Goal: Information Seeking & Learning: Learn about a topic

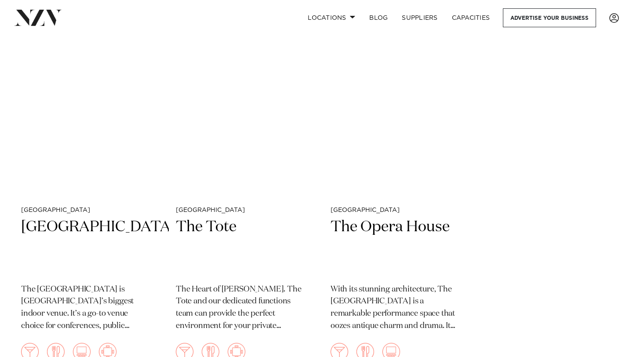
scroll to position [3635, 0]
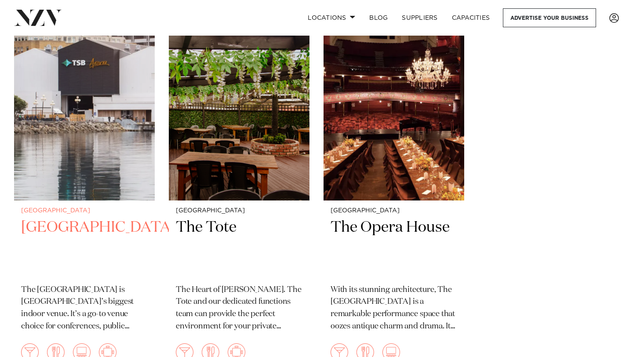
click at [56, 221] on h2 "[GEOGRAPHIC_DATA]" at bounding box center [84, 247] width 127 height 59
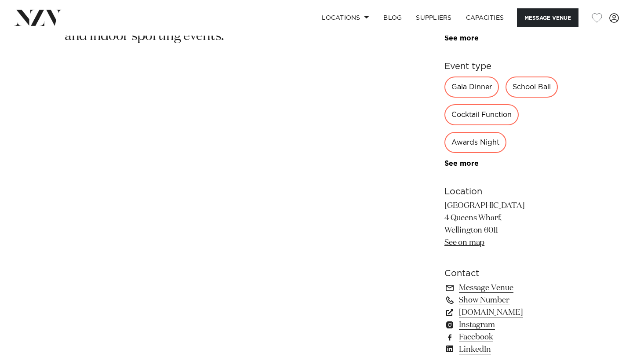
scroll to position [465, 0]
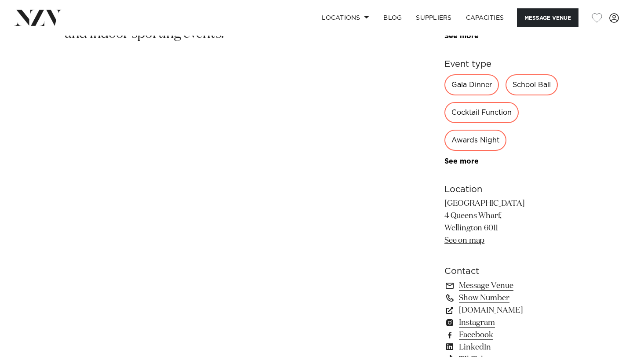
click at [462, 145] on div "Awards Night" at bounding box center [475, 140] width 62 height 21
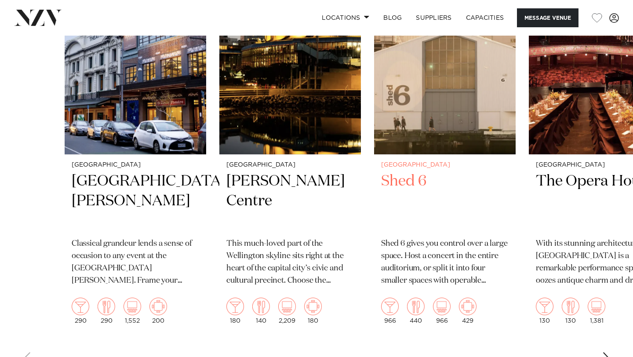
scroll to position [1263, 0]
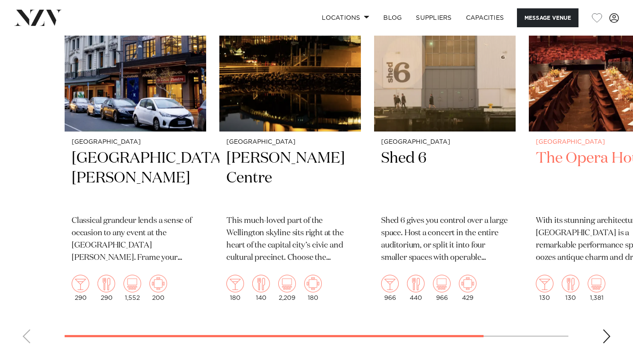
click at [581, 114] on img "4 / 4" at bounding box center [600, 37] width 142 height 190
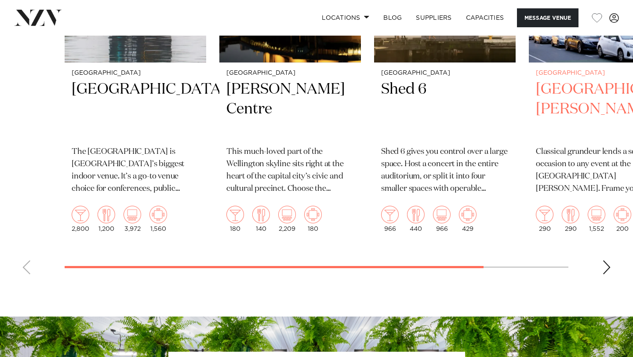
scroll to position [1305, 0]
